Goal: Task Accomplishment & Management: Complete application form

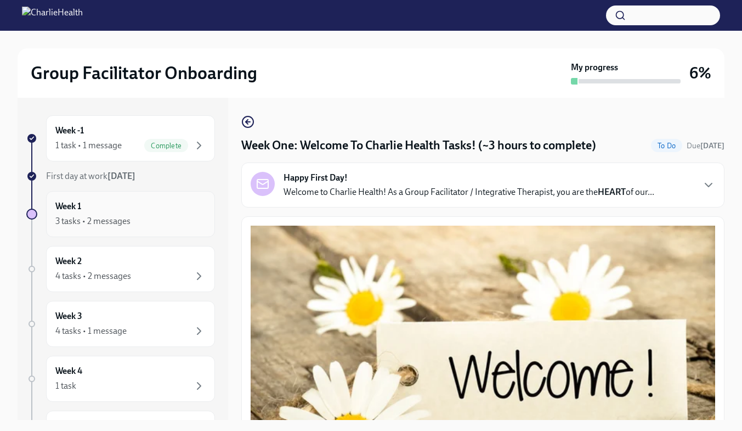
click at [156, 217] on div "3 tasks • 2 messages" at bounding box center [130, 220] width 150 height 13
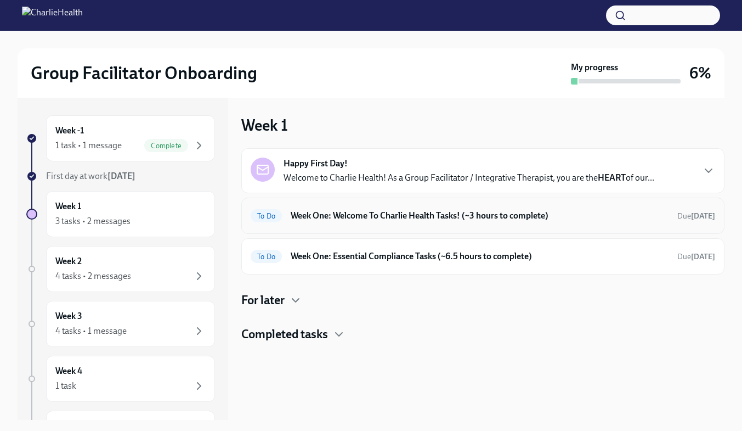
click at [547, 220] on h6 "Week One: Welcome To Charlie Health Tasks! (~3 hours to complete)" at bounding box center [480, 215] width 378 height 12
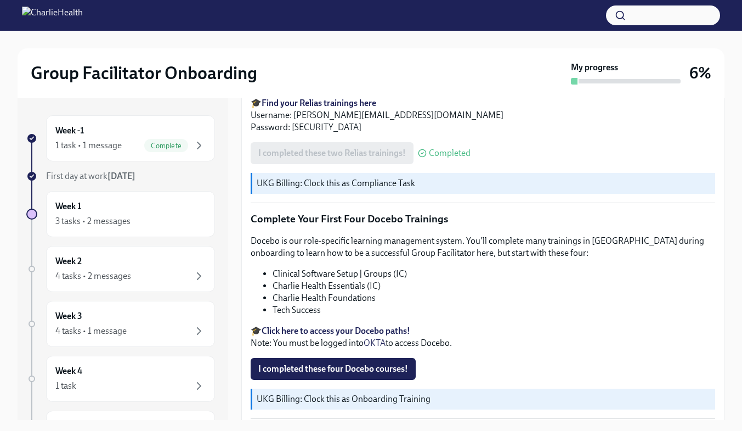
scroll to position [1490, 0]
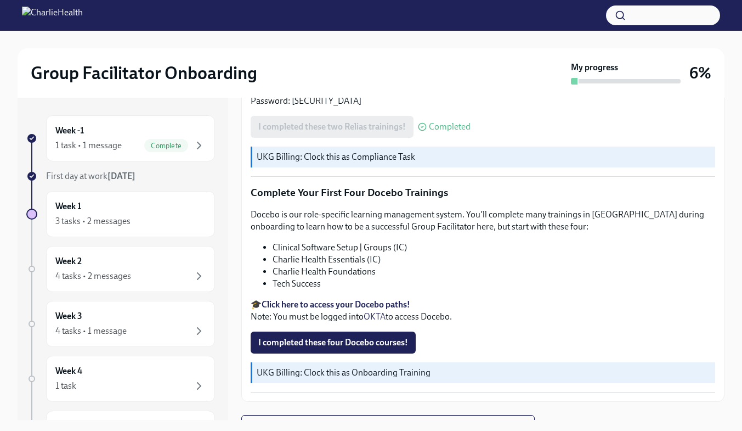
click at [303, 299] on strong "Click here to access your Docebo paths!" at bounding box center [336, 304] width 149 height 10
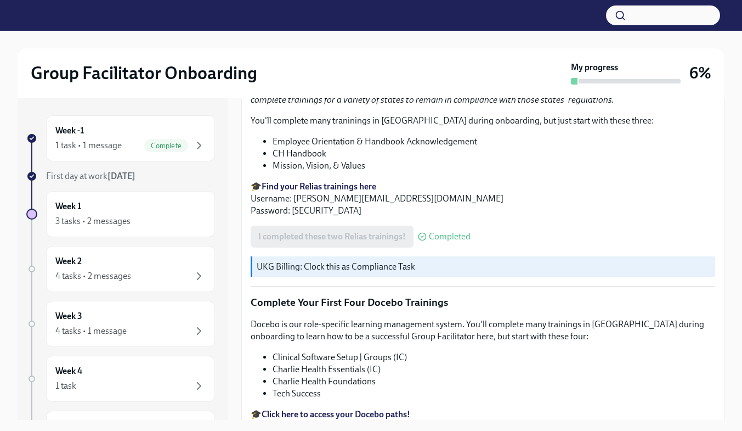
scroll to position [1490, 0]
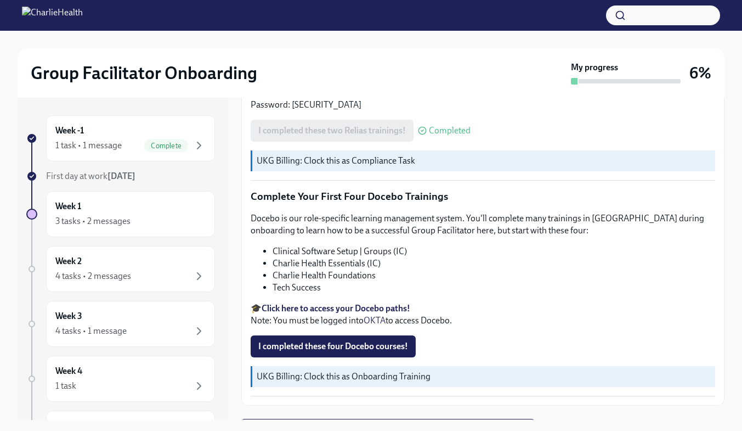
scroll to position [1490, 0]
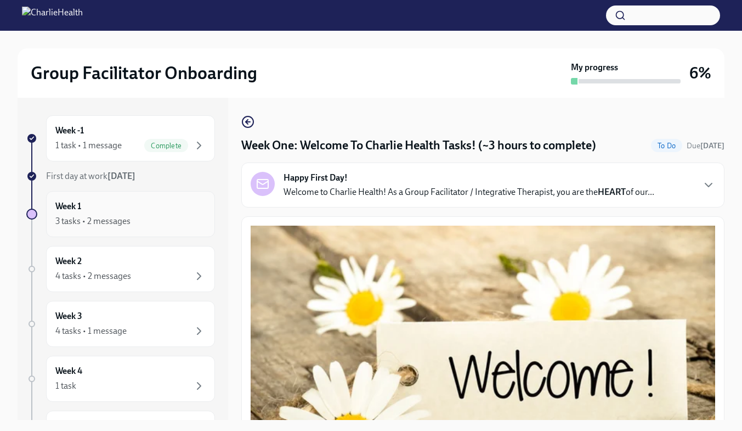
click at [122, 218] on div "3 tasks • 2 messages" at bounding box center [92, 221] width 75 height 12
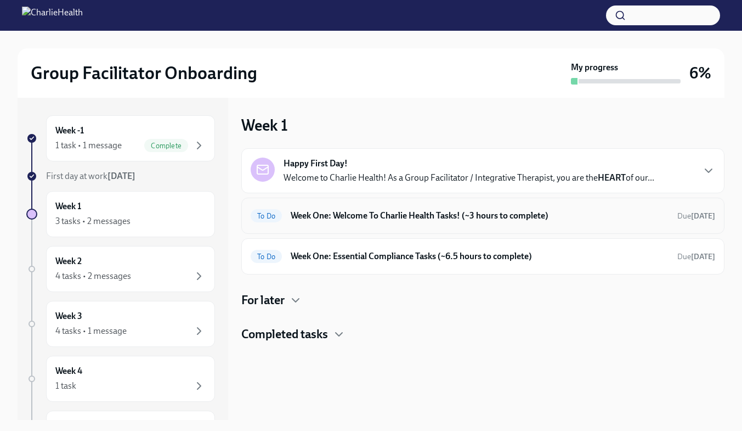
click at [404, 219] on h6 "Week One: Welcome To Charlie Health Tasks! (~3 hours to complete)" at bounding box center [480, 215] width 378 height 12
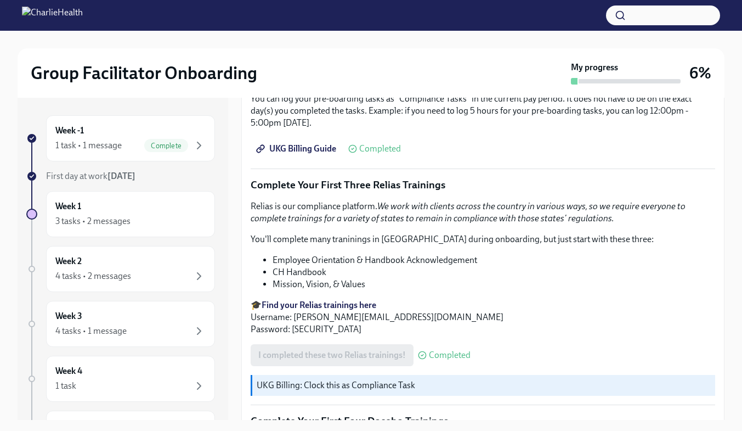
scroll to position [1490, 0]
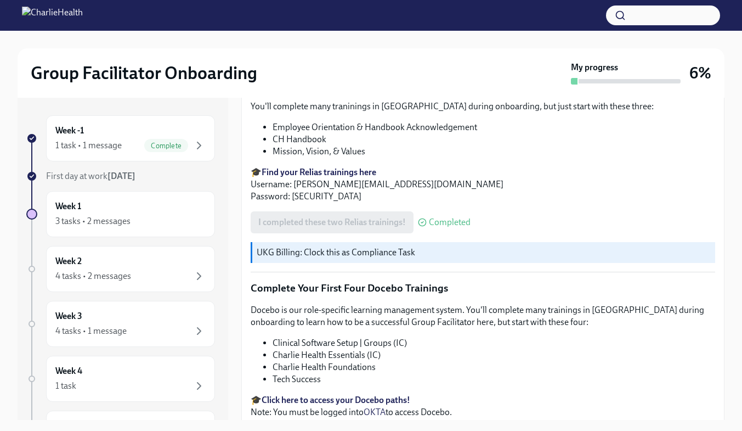
scroll to position [1490, 0]
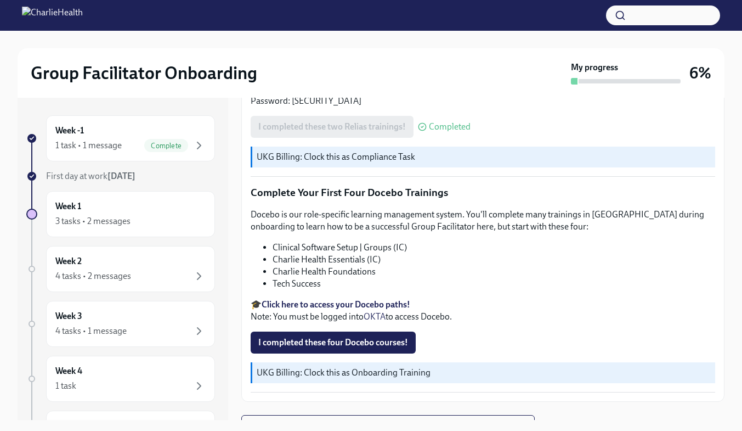
scroll to position [1490, 0]
click at [381, 337] on span "I completed these four Docebo courses!" at bounding box center [333, 342] width 150 height 11
